Goal: Task Accomplishment & Management: Manage account settings

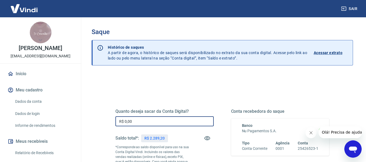
click at [173, 121] on input "R$ 0,00" at bounding box center [164, 122] width 98 height 10
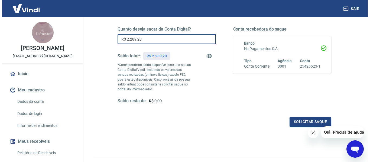
scroll to position [111, 0]
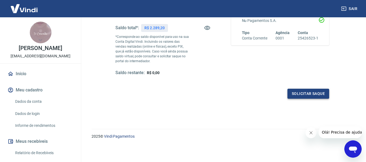
type input "R$ 2.289,20"
click at [303, 95] on button "Solicitar saque" at bounding box center [309, 94] width 42 height 10
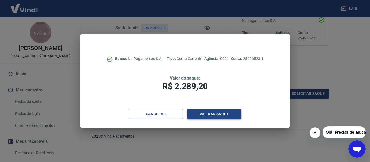
click at [213, 117] on button "Validar saque" at bounding box center [214, 114] width 54 height 10
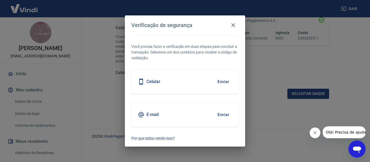
click at [227, 82] on button "Enviar" at bounding box center [224, 81] width 18 height 11
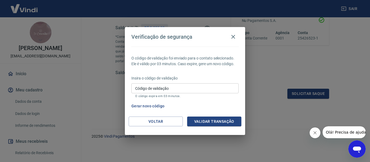
click at [183, 90] on input "Código de validação" at bounding box center [184, 88] width 107 height 10
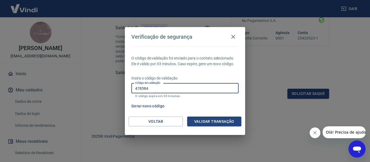
type input "478584"
click at [202, 120] on button "Validar transação" at bounding box center [214, 122] width 54 height 10
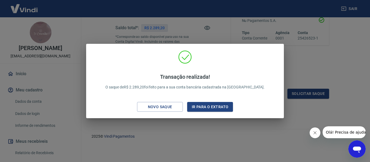
click at [344, 67] on div "Transação realizada! O saque de R$ 2.289,20 foi feito para a sua conta bancária…" at bounding box center [185, 81] width 370 height 162
